Goal: Information Seeking & Learning: Understand process/instructions

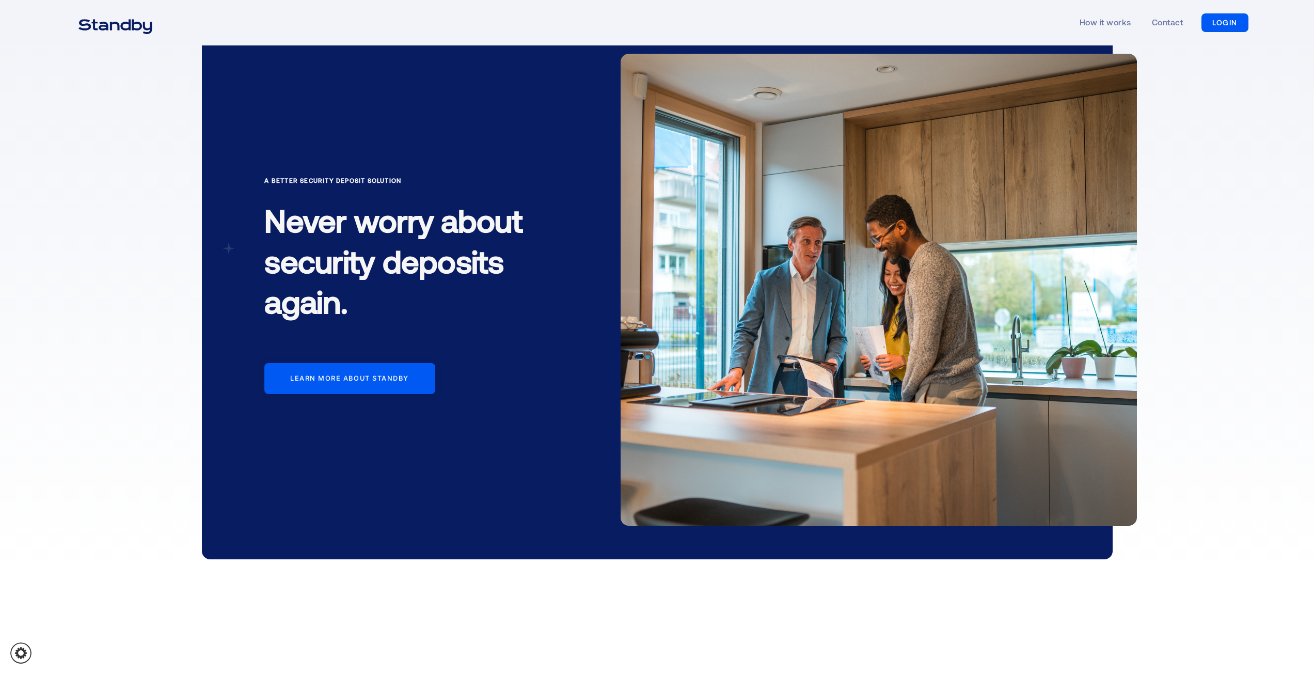
scroll to position [52, 0]
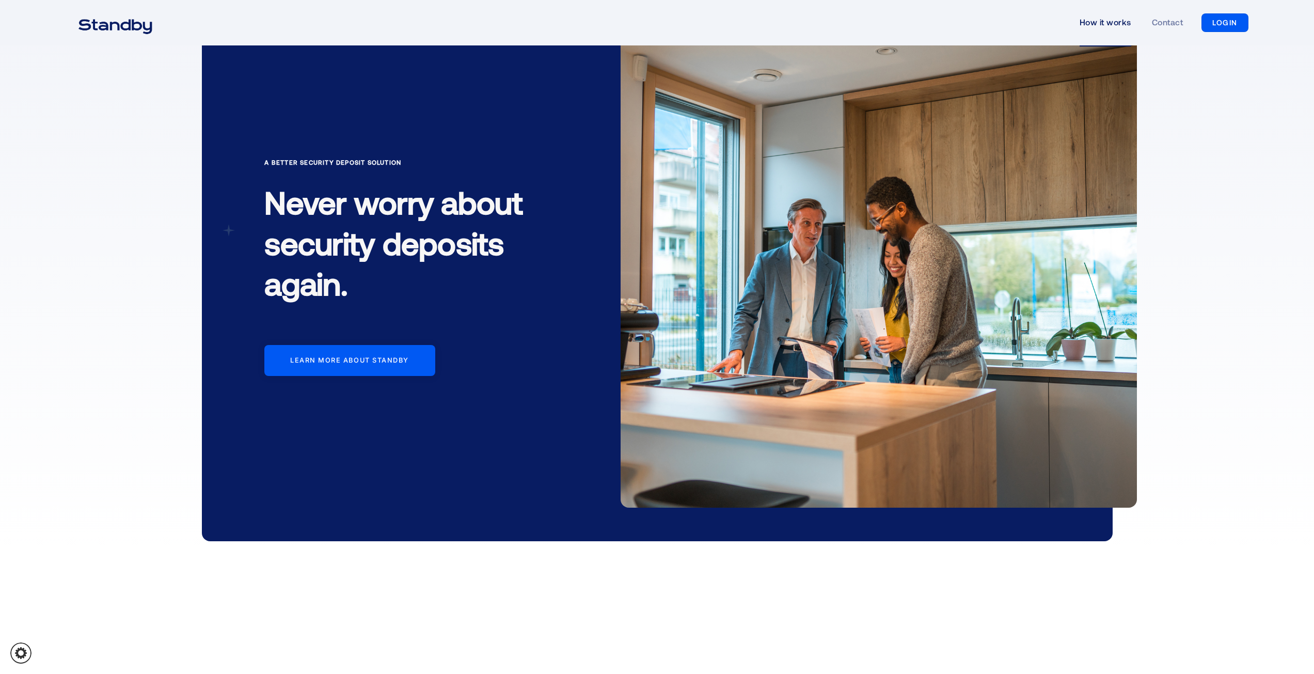
click at [1083, 26] on link "How it works" at bounding box center [1106, 23] width 52 height 48
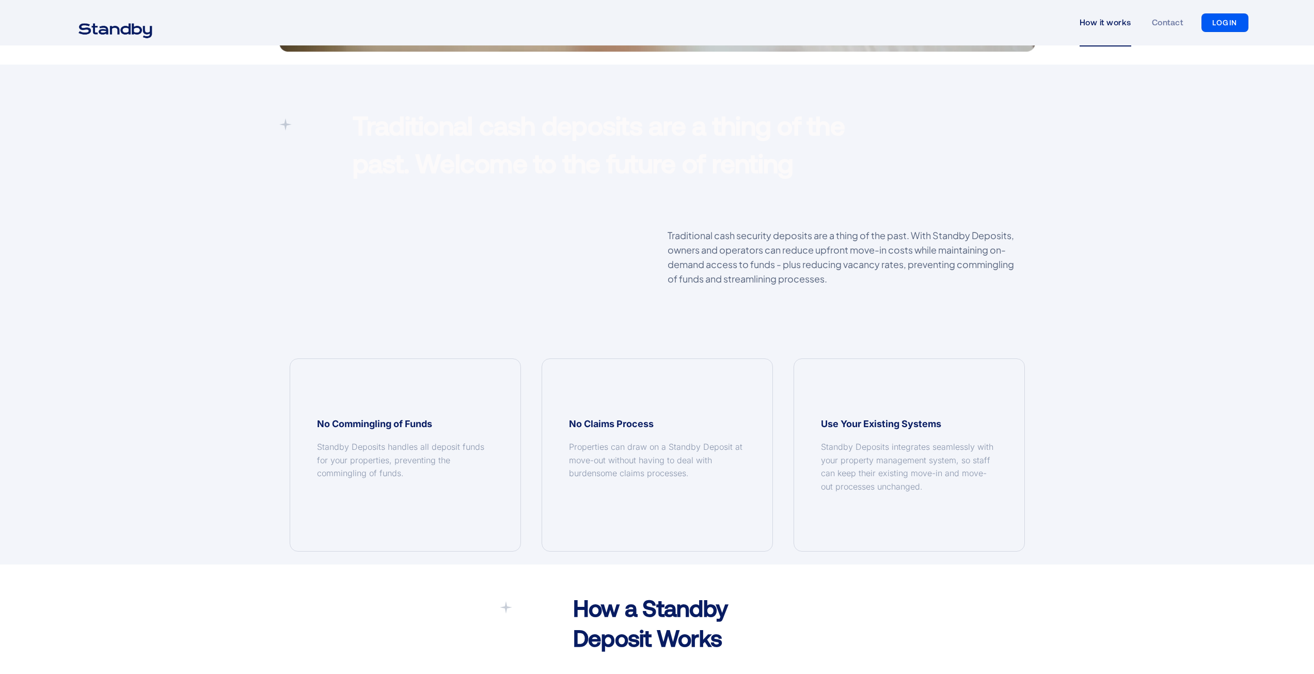
scroll to position [723, 0]
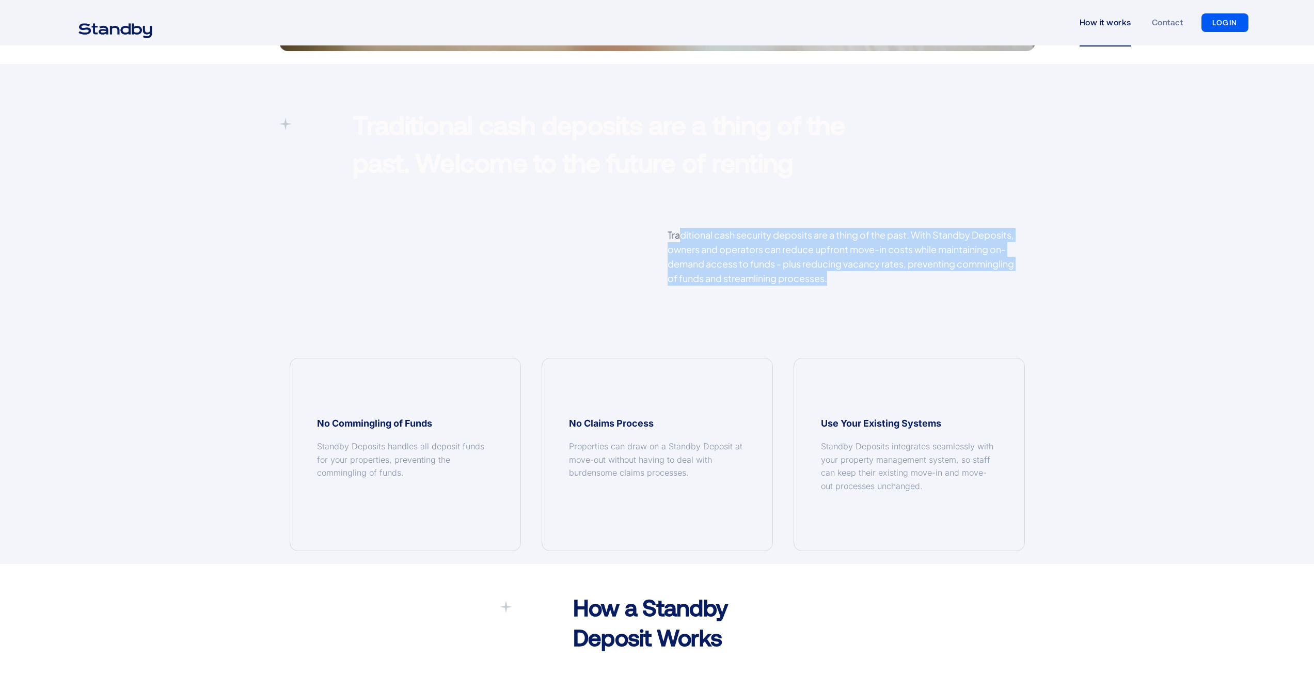
drag, startPoint x: 681, startPoint y: 229, endPoint x: 878, endPoint y: 288, distance: 206.0
click at [878, 288] on div "Traditional cash security deposits are a thing of the past. With Standby Deposi…" at bounding box center [846, 262] width 378 height 68
click at [842, 278] on p "Traditional cash security deposits are a thing of the past. With Standby Deposi…" at bounding box center [846, 257] width 357 height 58
drag, startPoint x: 835, startPoint y: 278, endPoint x: 659, endPoint y: 234, distance: 180.9
click at [659, 234] on div "Traditional cash security deposits are a thing of the past. With Standby Deposi…" at bounding box center [846, 262] width 378 height 68
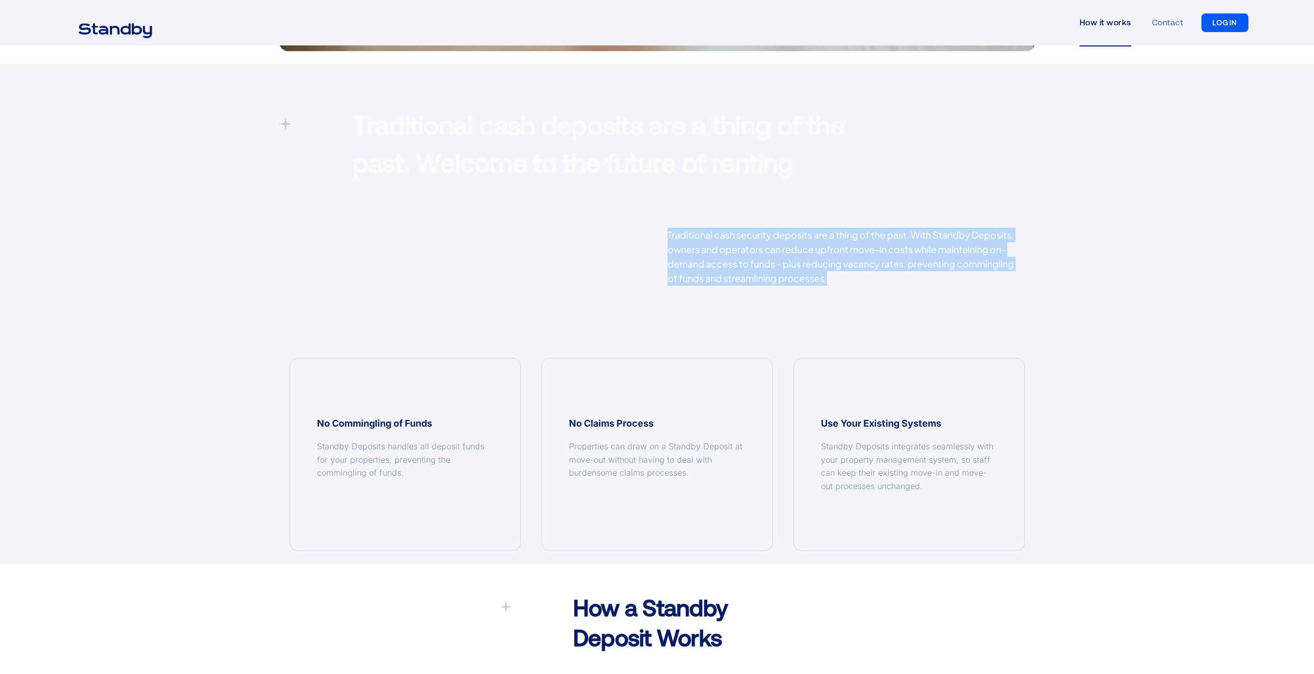
click at [859, 277] on p "Traditional cash security deposits are a thing of the past. With Standby Deposi…" at bounding box center [846, 257] width 357 height 58
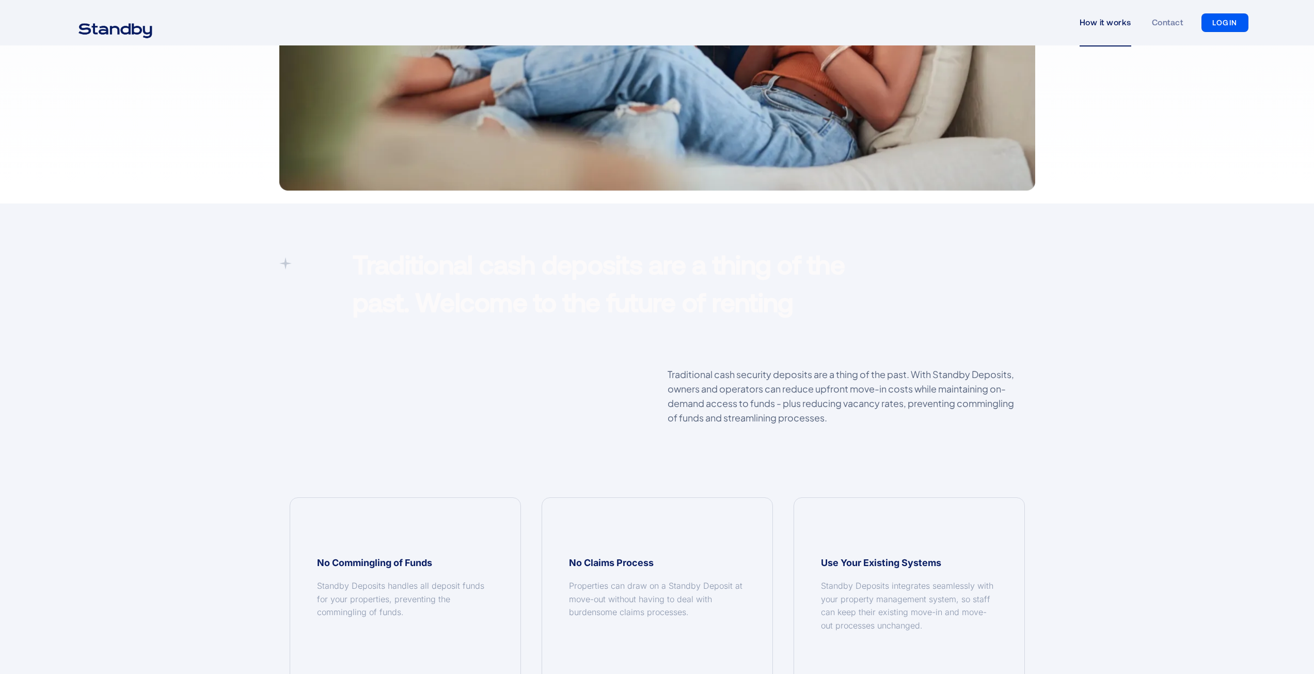
scroll to position [620, 0]
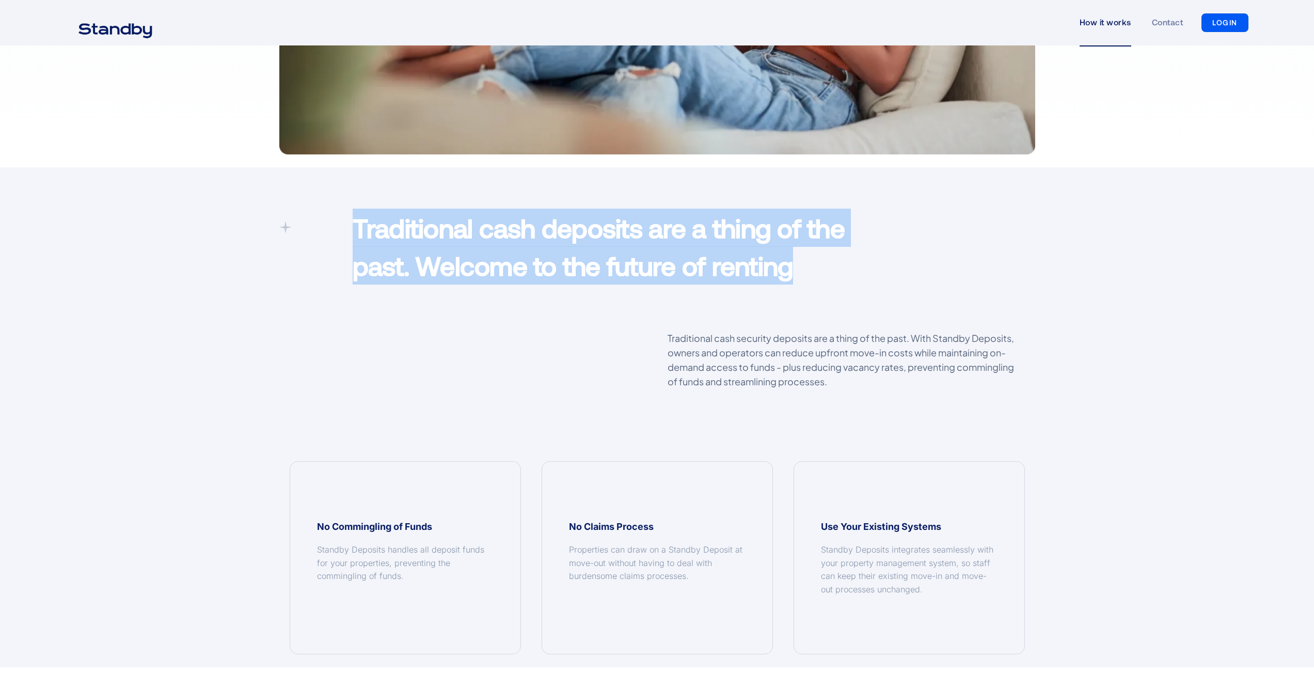
drag, startPoint x: 348, startPoint y: 216, endPoint x: 846, endPoint y: 280, distance: 502.0
click at [846, 280] on div "Traditional cash deposits are a thing of the past. Welcome to the future of ren…" at bounding box center [626, 249] width 568 height 81
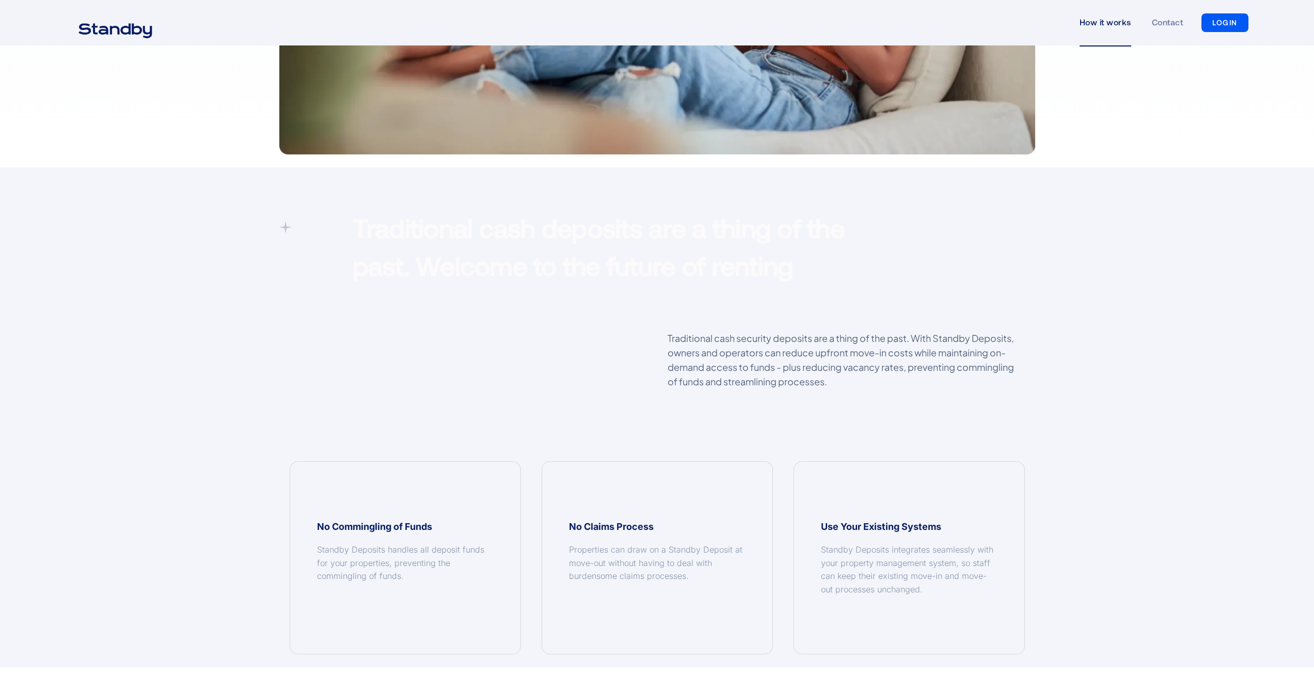
click at [673, 338] on p "Traditional cash security deposits are a thing of the past. With Standby Deposi…" at bounding box center [846, 360] width 357 height 58
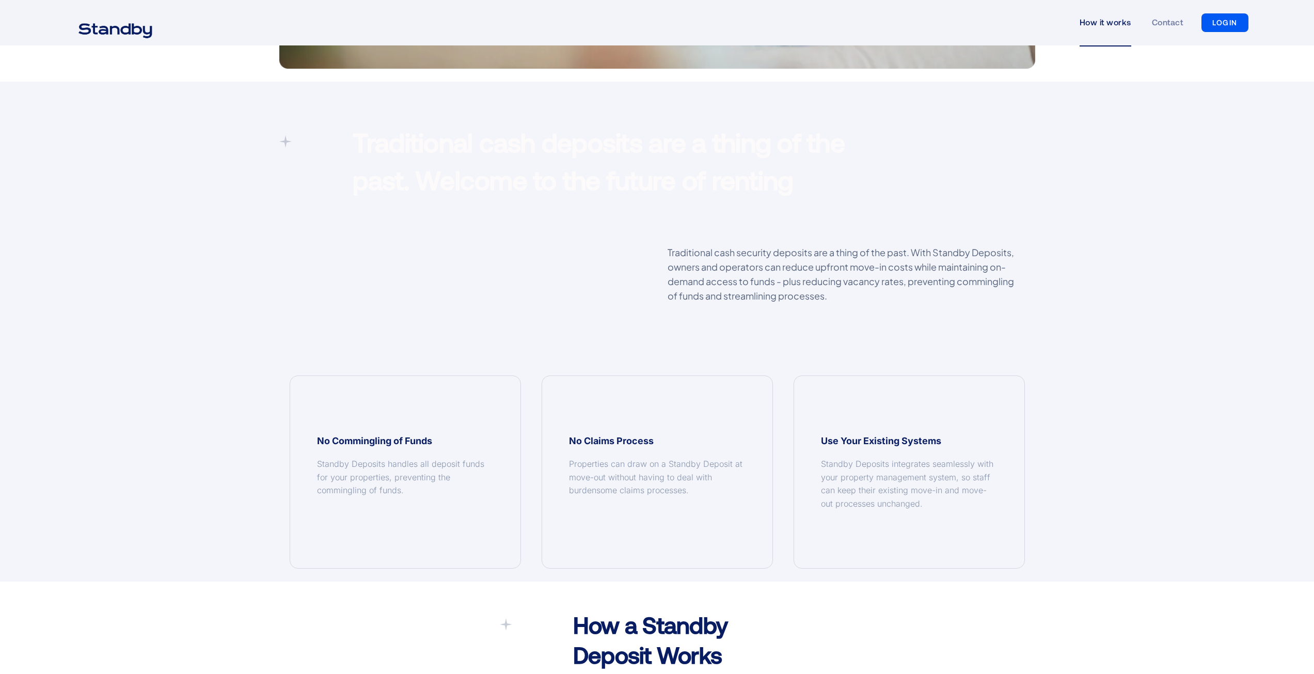
scroll to position [723, 0]
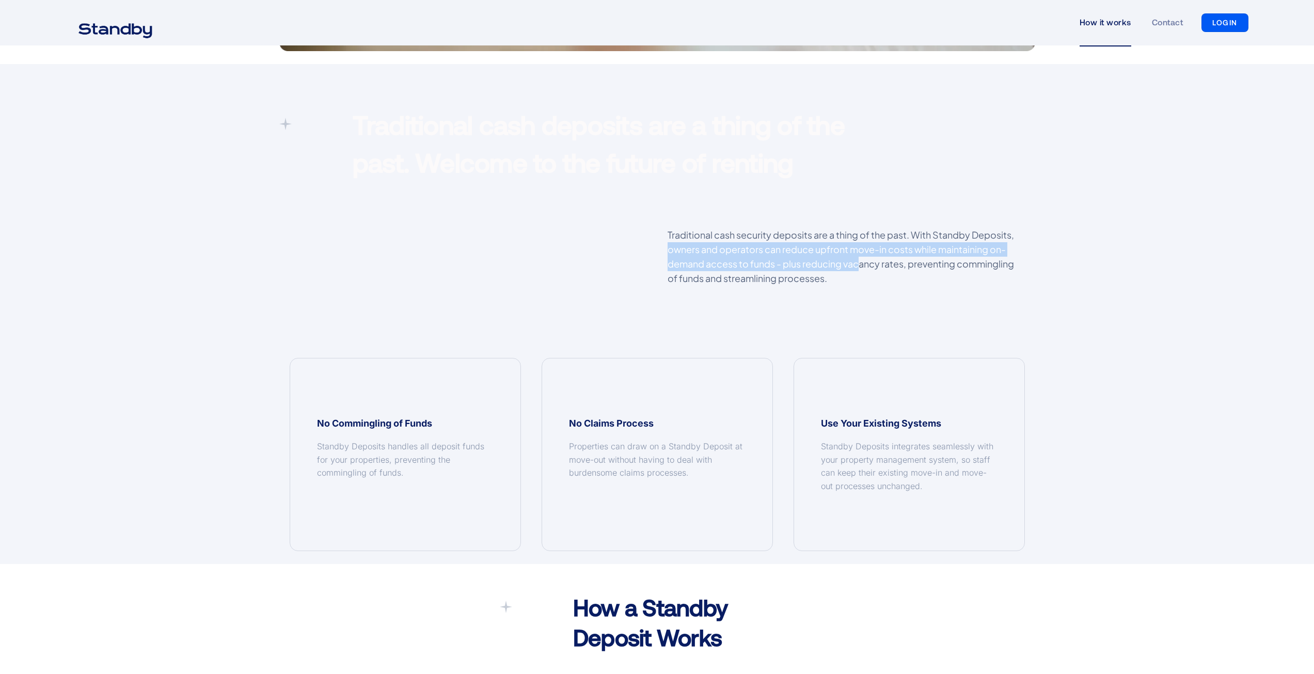
drag, startPoint x: 665, startPoint y: 250, endPoint x: 858, endPoint y: 262, distance: 193.5
click at [858, 262] on div "Traditional cash security deposits are a thing of the past. With Standby Deposi…" at bounding box center [846, 262] width 378 height 68
click at [878, 284] on p "Traditional cash security deposits are a thing of the past. With Standby Deposi…" at bounding box center [846, 257] width 357 height 58
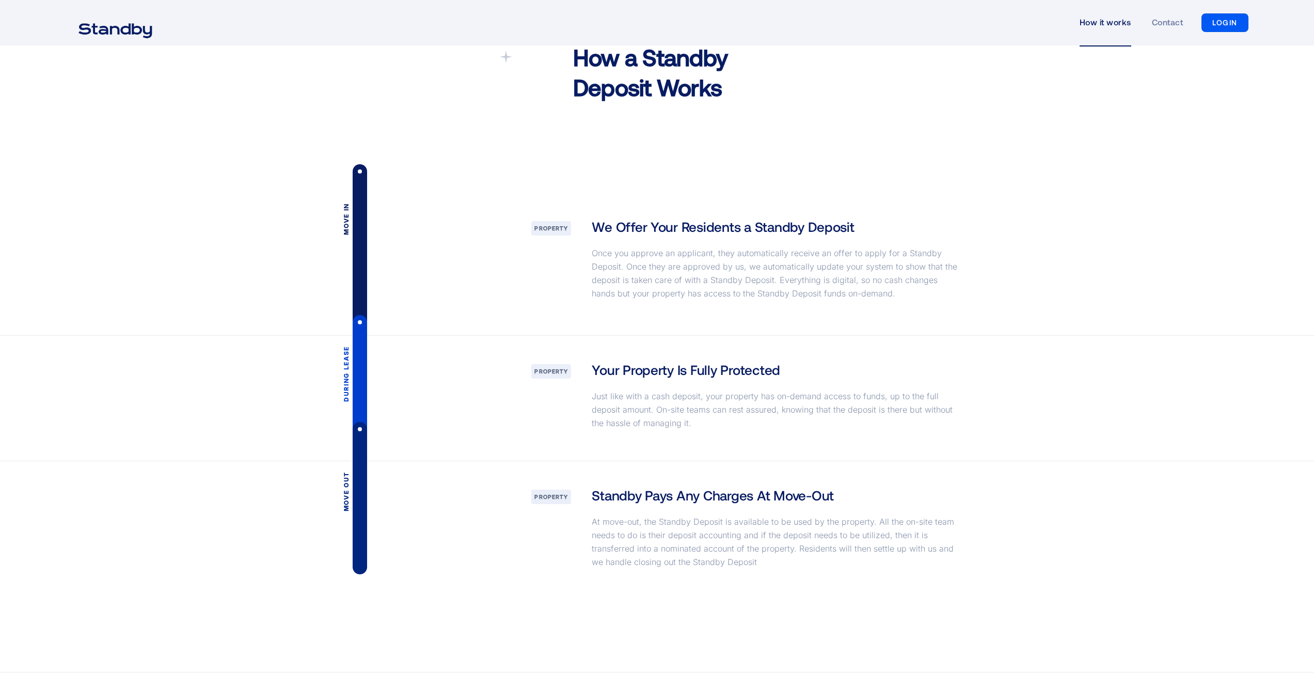
scroll to position [1291, 0]
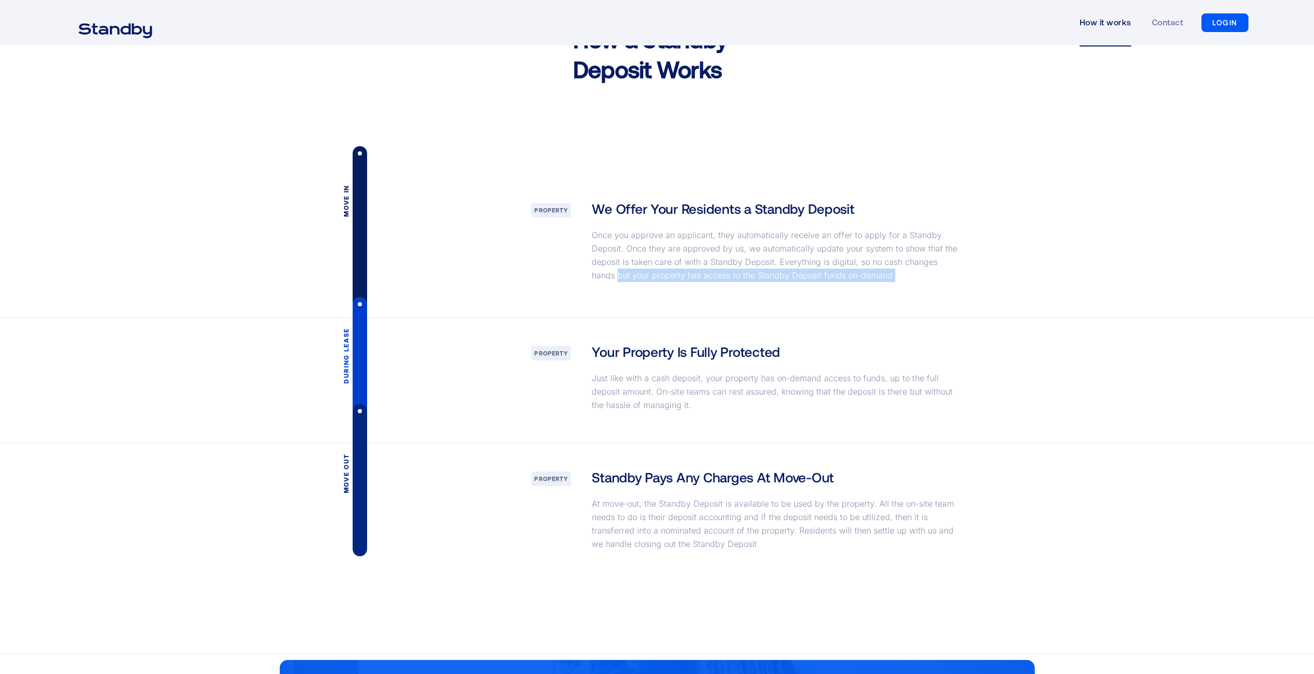
drag, startPoint x: 591, startPoint y: 274, endPoint x: 880, endPoint y: 280, distance: 289.3
click at [880, 280] on div "We Offer Your Residents a Standby Deposit Once you approve an applicant, they a…" at bounding box center [777, 245] width 391 height 93
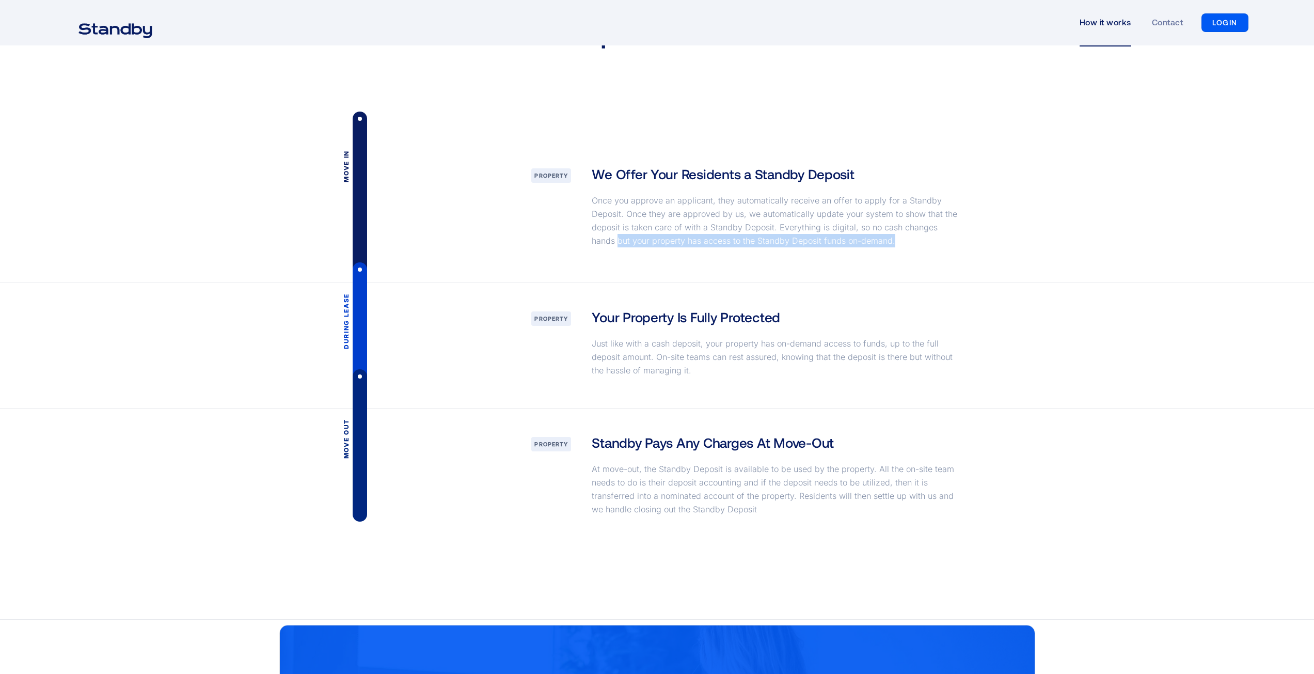
scroll to position [1343, 0]
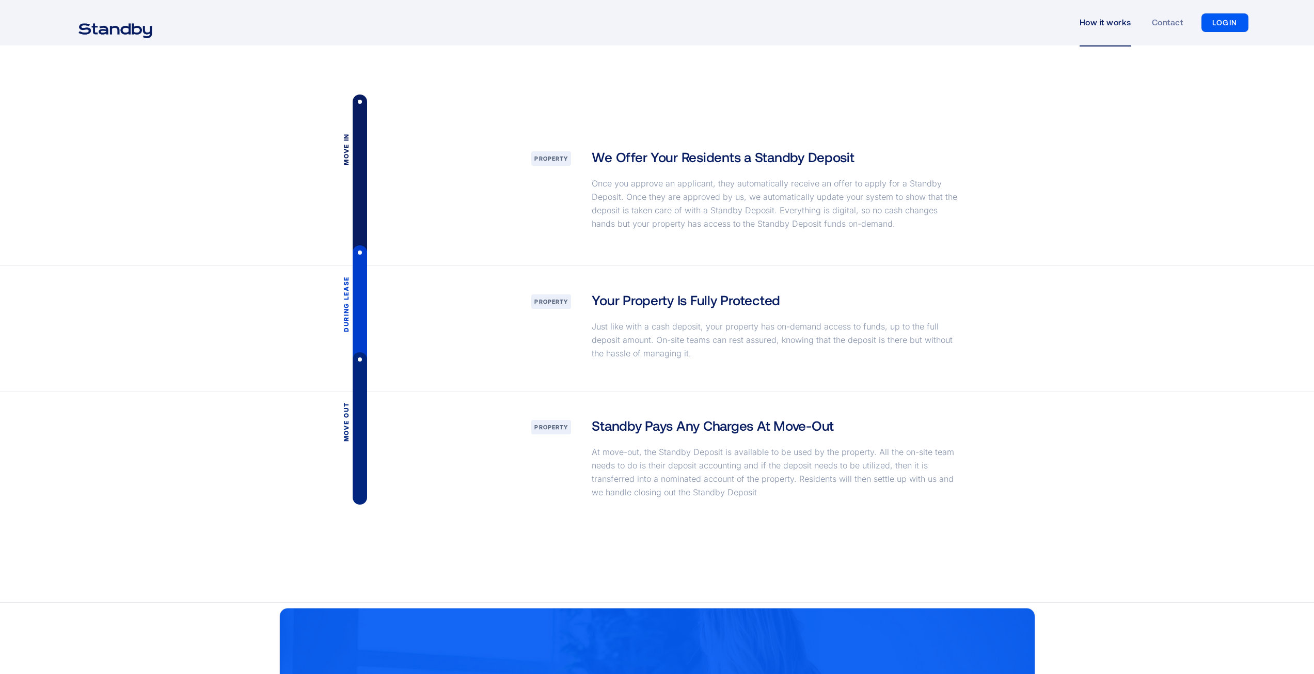
click at [833, 300] on div "Your Property Is Fully Protected Just like with a cash deposit, your property h…" at bounding box center [777, 328] width 391 height 75
drag, startPoint x: 596, startPoint y: 300, endPoint x: 803, endPoint y: 297, distance: 206.6
click at [803, 297] on div "Your Property Is Fully Protected Just like with a cash deposit, your property h…" at bounding box center [777, 328] width 391 height 75
click at [814, 301] on div "Your Property Is Fully Protected Just like with a cash deposit, your property h…" at bounding box center [777, 328] width 391 height 75
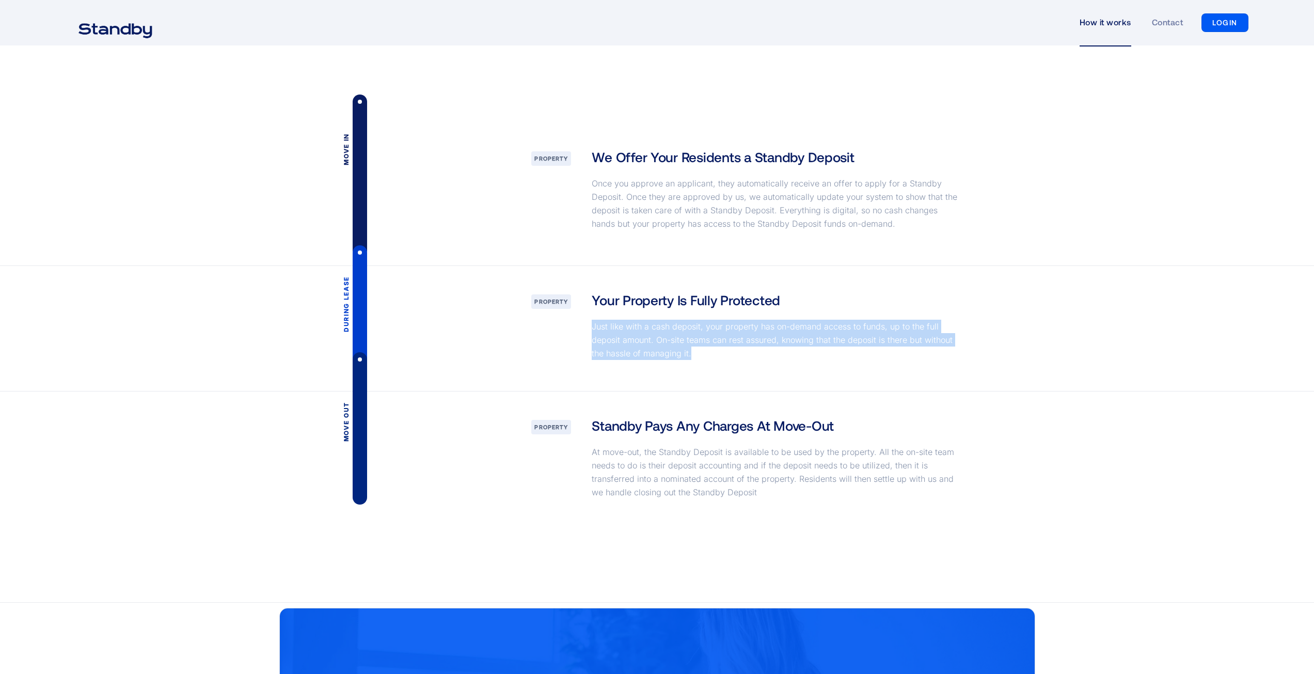
drag, startPoint x: 592, startPoint y: 323, endPoint x: 733, endPoint y: 356, distance: 145.2
click at [733, 356] on p "Just like with a cash deposit, your property has on-demand access to funds, up …" at bounding box center [777, 340] width 370 height 40
click at [731, 356] on p "Just like with a cash deposit, your property has on-demand access to funds, up …" at bounding box center [777, 340] width 370 height 40
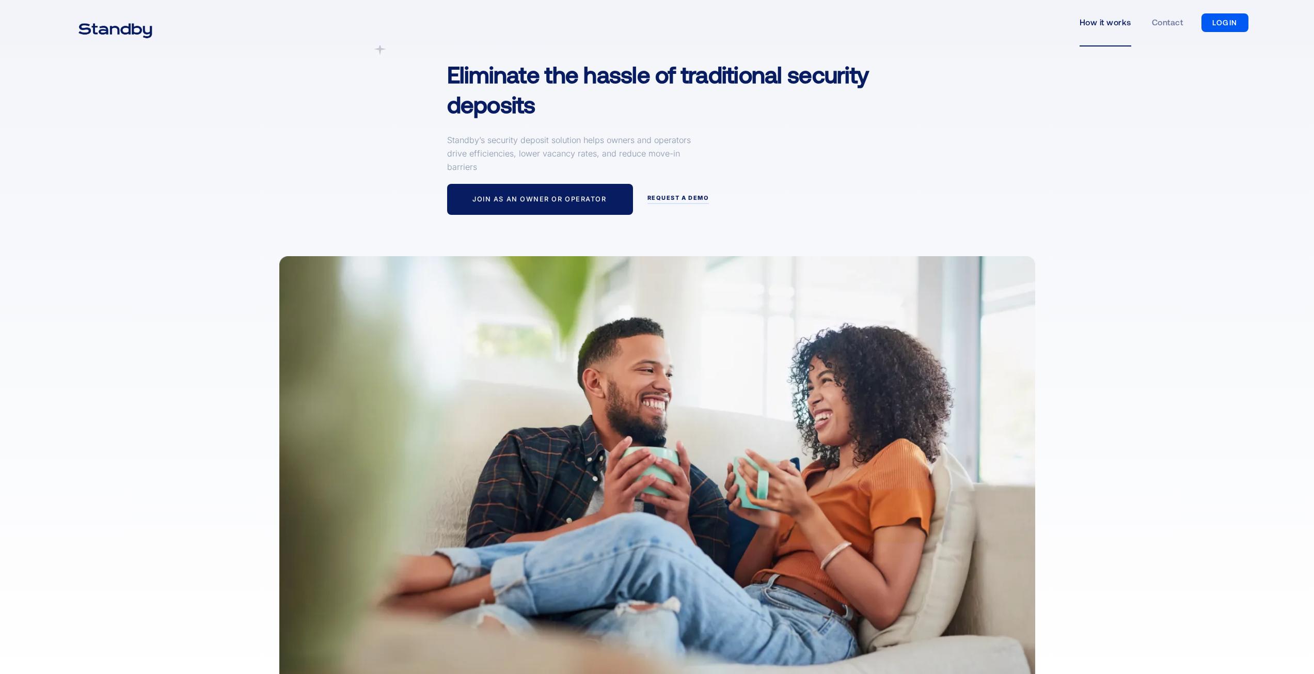
scroll to position [103, 0]
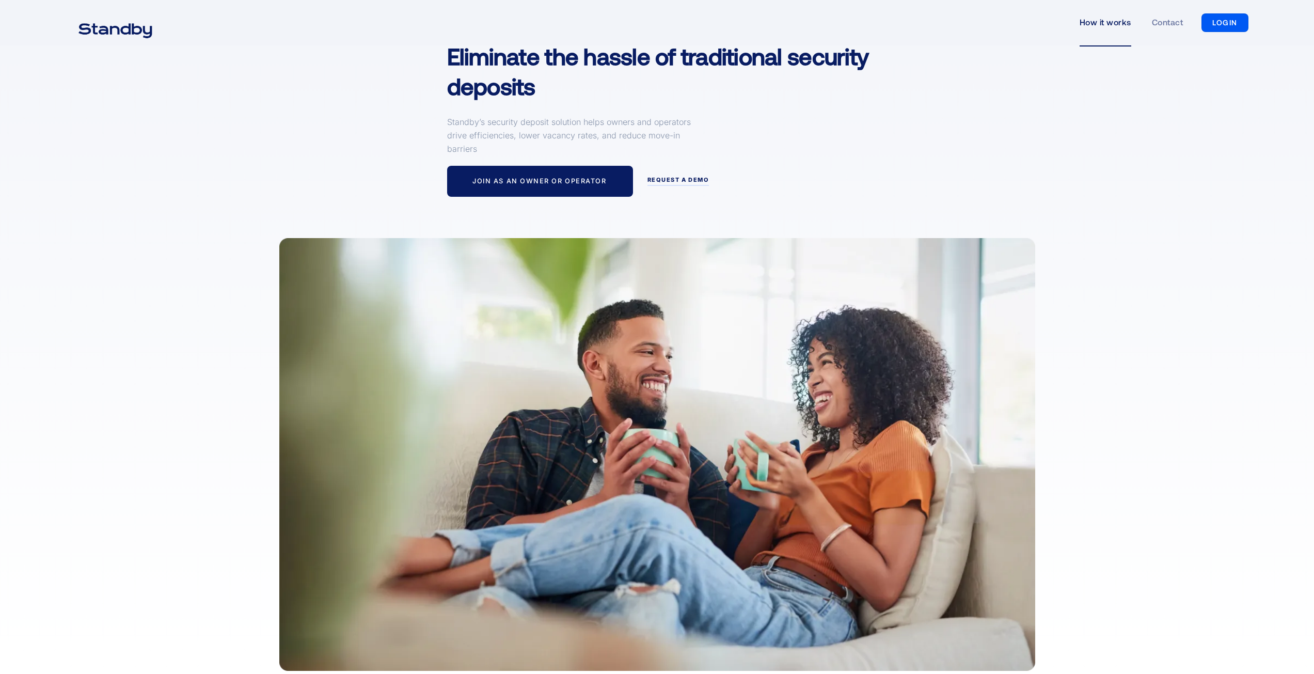
click at [132, 24] on img "home" at bounding box center [116, 30] width 100 height 26
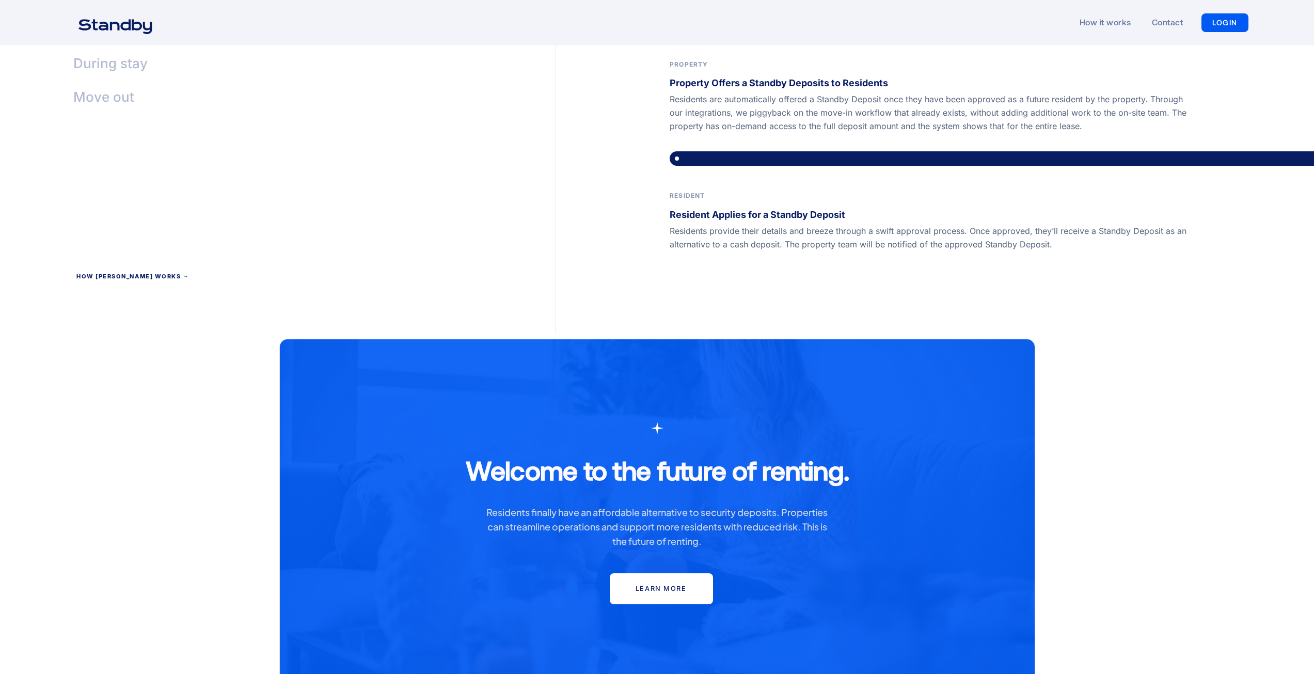
scroll to position [2479, 0]
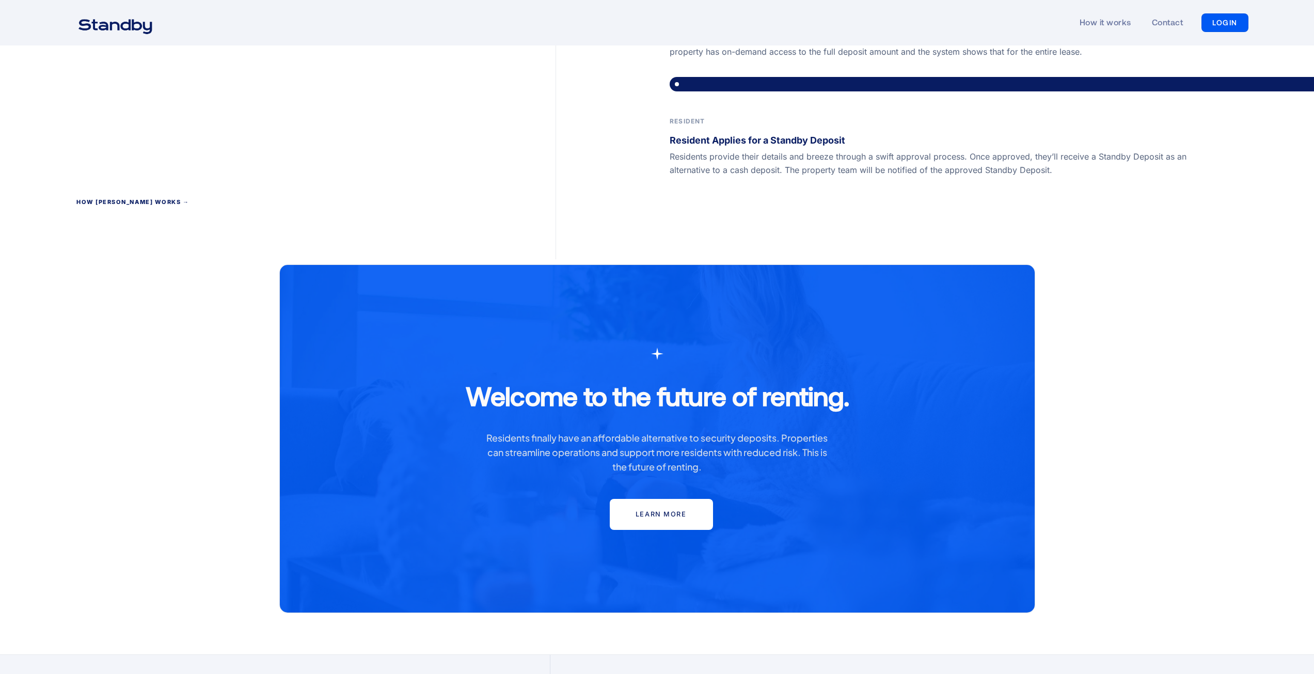
click at [138, 199] on div "How [PERSON_NAME] works →" at bounding box center [132, 203] width 113 height 9
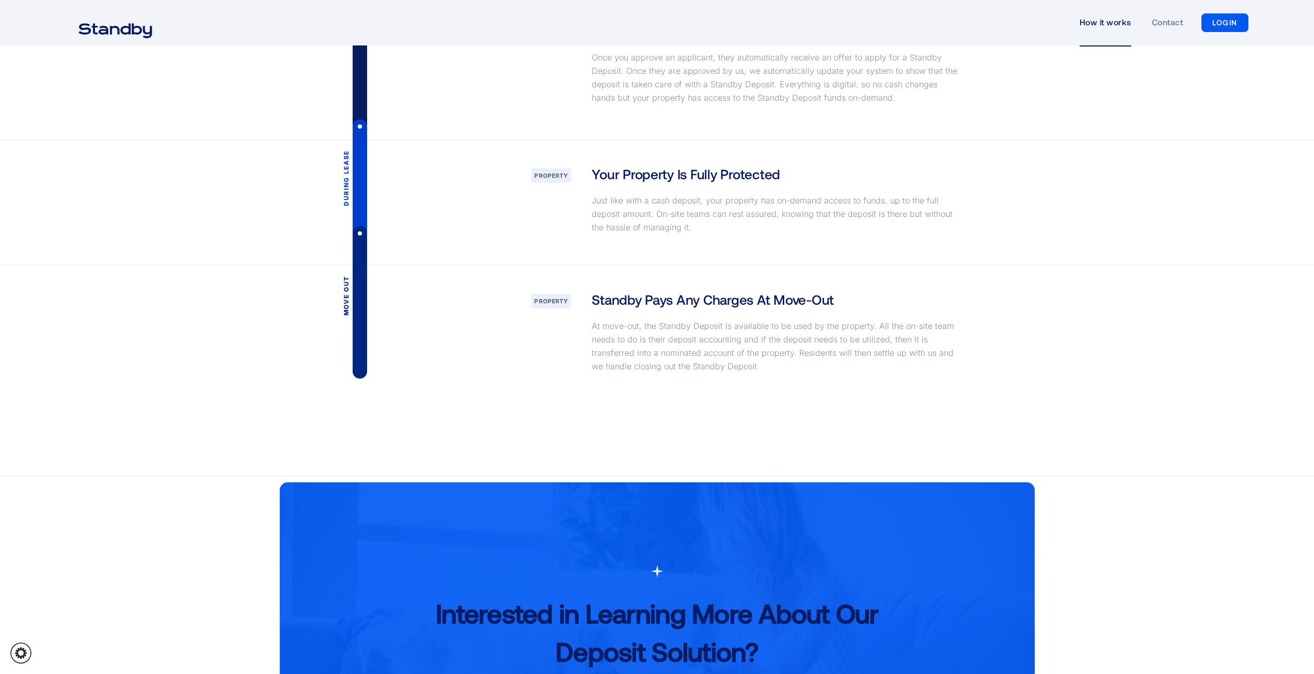
scroll to position [1446, 0]
